Goal: Task Accomplishment & Management: Manage account settings

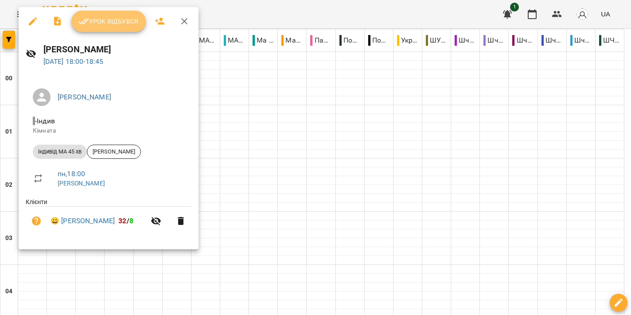
click at [114, 25] on span "Урок відбувся" at bounding box center [108, 21] width 60 height 11
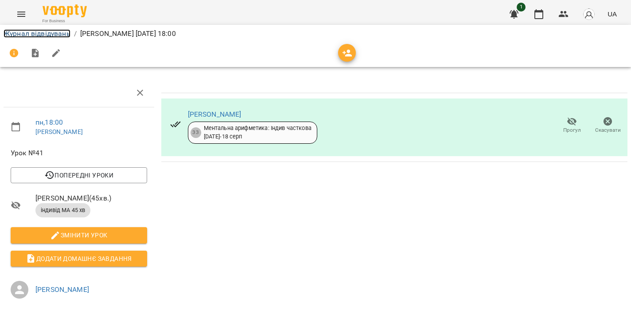
click at [55, 35] on link "Журнал відвідувань" at bounding box center [37, 33] width 67 height 8
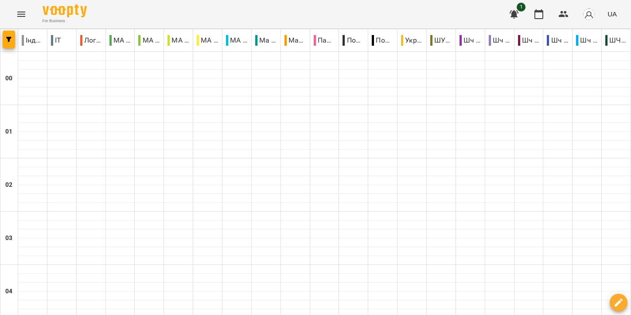
scroll to position [997, 0]
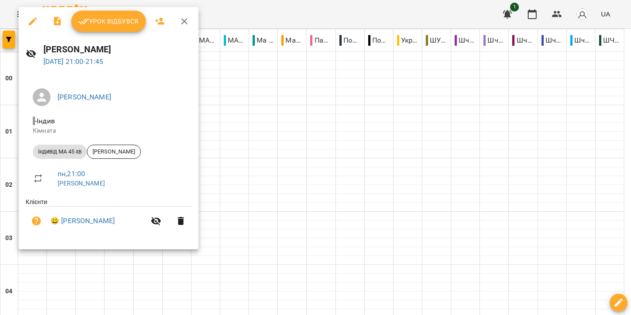
click at [295, 159] on div at bounding box center [315, 157] width 631 height 315
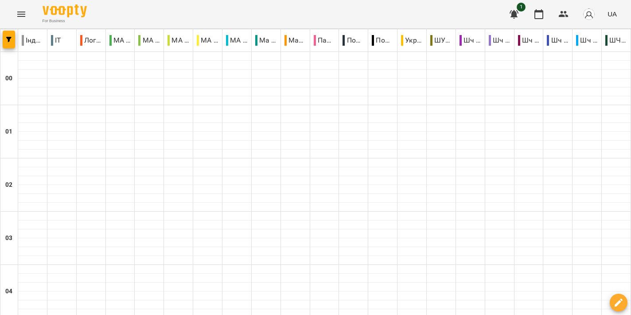
scroll to position [996, 0]
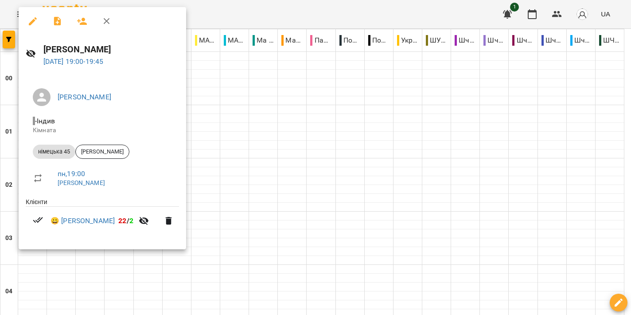
click at [338, 137] on div at bounding box center [315, 157] width 631 height 315
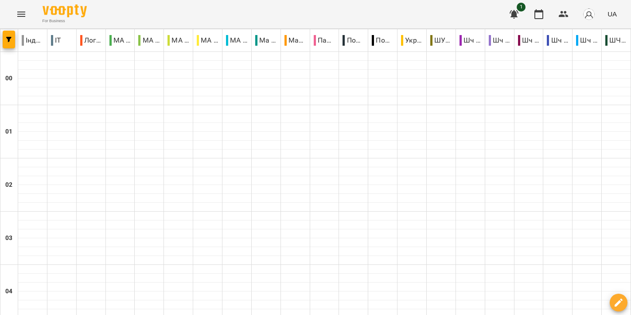
scroll to position [937, 0]
